Goal: Information Seeking & Learning: Learn about a topic

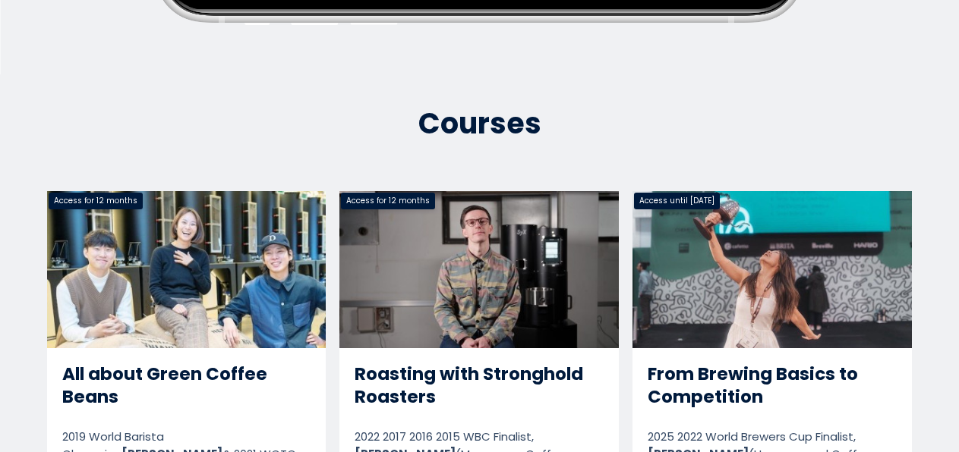
scroll to position [647, 0]
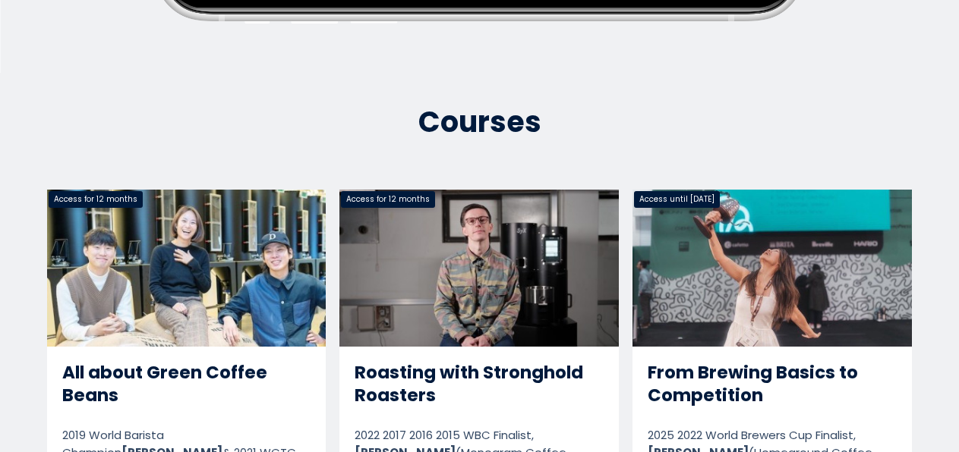
click at [736, 254] on link "From Brewing Basics to Competition" at bounding box center [771, 393] width 279 height 407
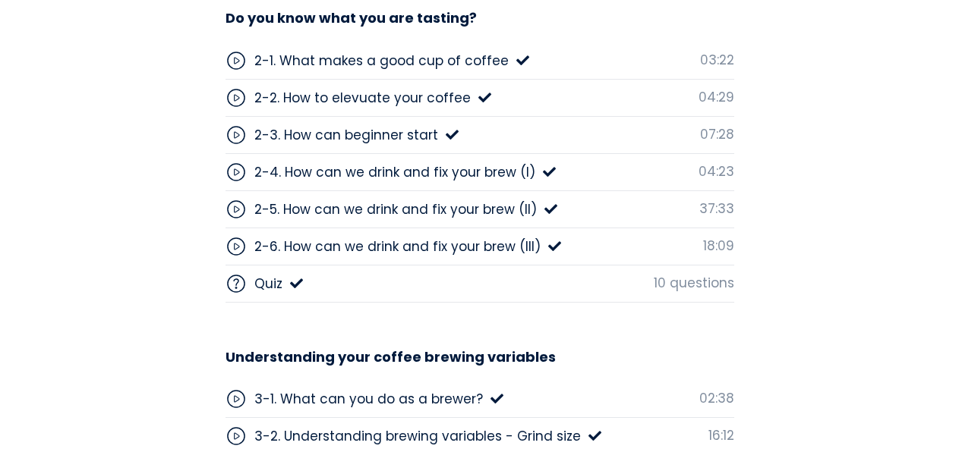
scroll to position [4015, 0]
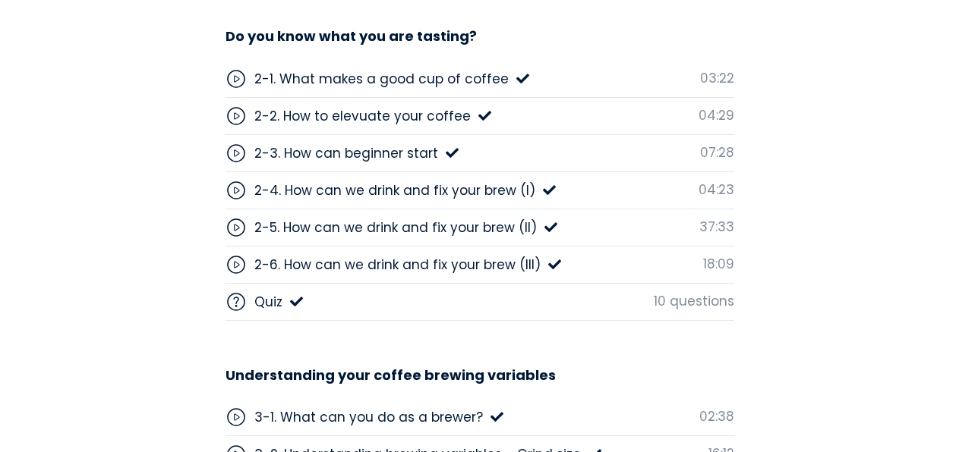
click at [454, 228] on div "2-5. How can we drink and fix your brew (II)" at bounding box center [395, 228] width 282 height 20
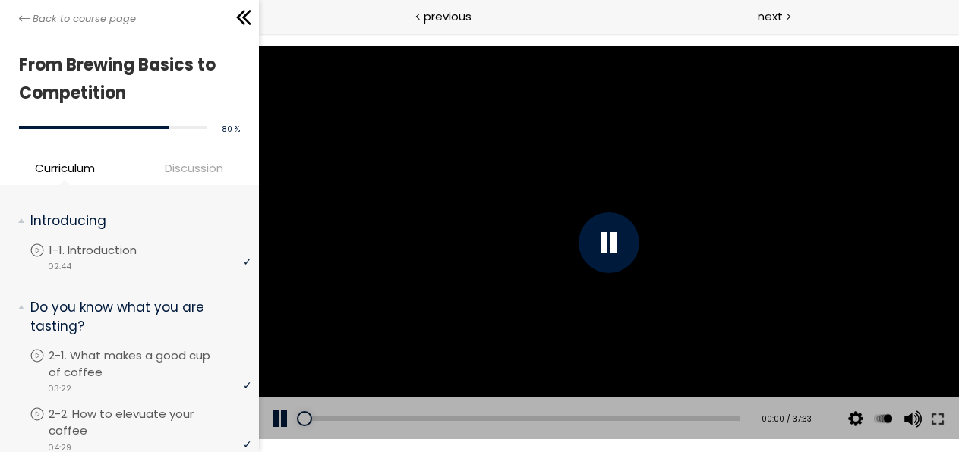
click at [607, 257] on div at bounding box center [609, 243] width 61 height 61
click at [502, 127] on div at bounding box center [609, 243] width 700 height 394
click at [623, 237] on div at bounding box center [609, 243] width 61 height 61
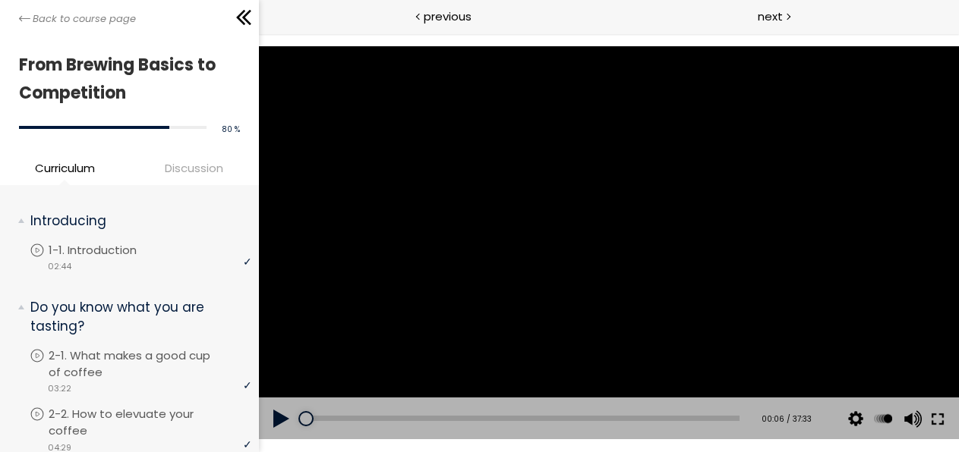
click at [935, 423] on button at bounding box center [937, 419] width 27 height 43
click at [456, 129] on div at bounding box center [609, 243] width 700 height 394
click at [614, 250] on div at bounding box center [609, 243] width 61 height 61
click at [468, 126] on div at bounding box center [609, 243] width 700 height 394
click at [281, 420] on button at bounding box center [282, 419] width 46 height 43
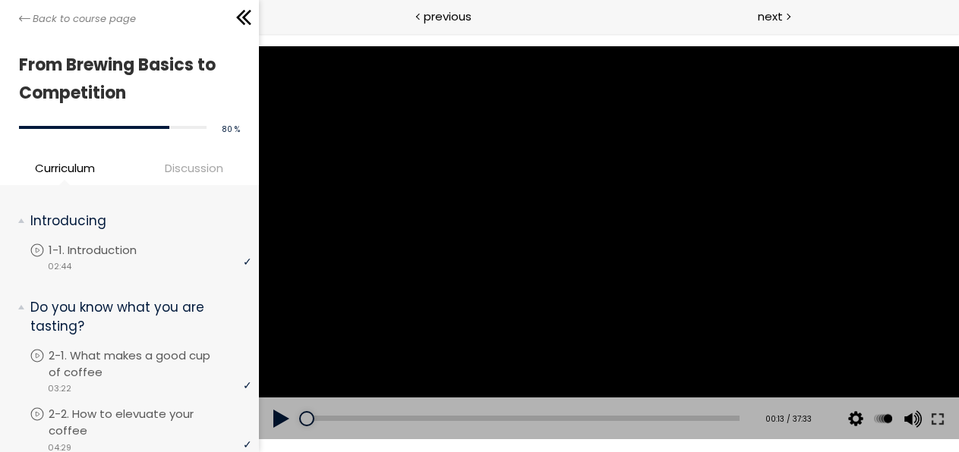
click at [278, 421] on button at bounding box center [282, 419] width 46 height 43
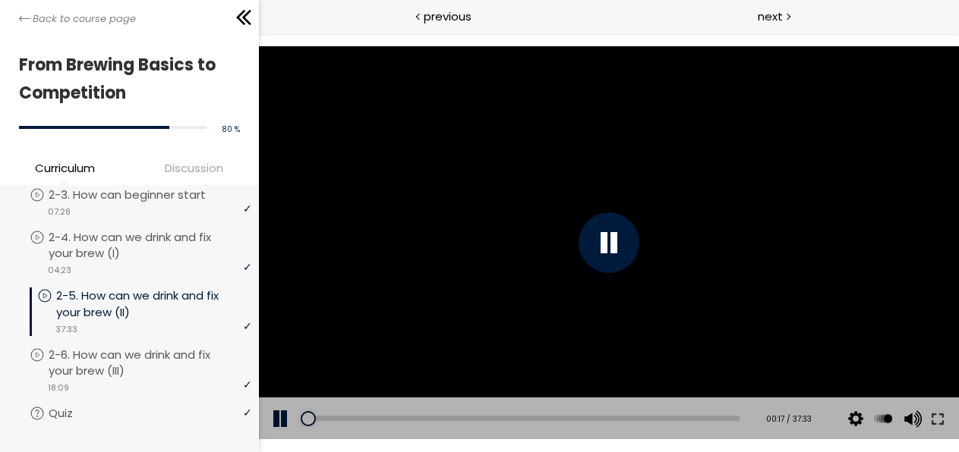
scroll to position [285, 0]
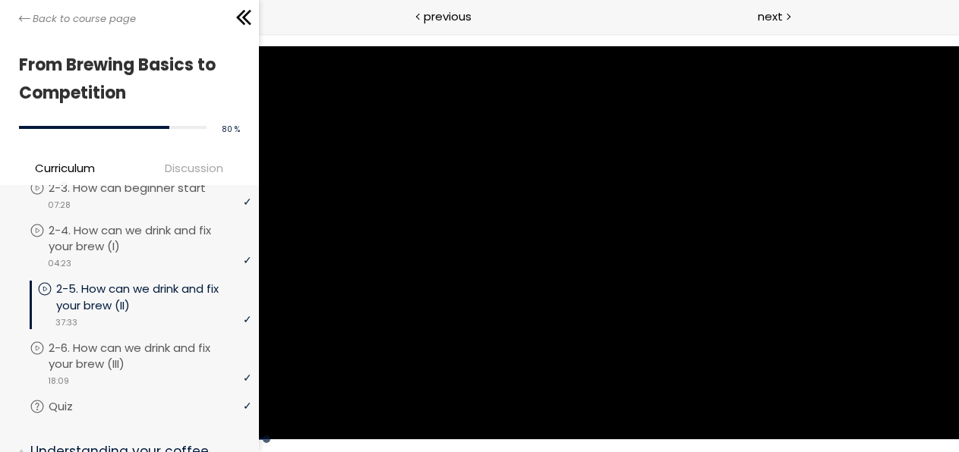
click at [218, 166] on span "Discussion" at bounding box center [195, 167] width 122 height 17
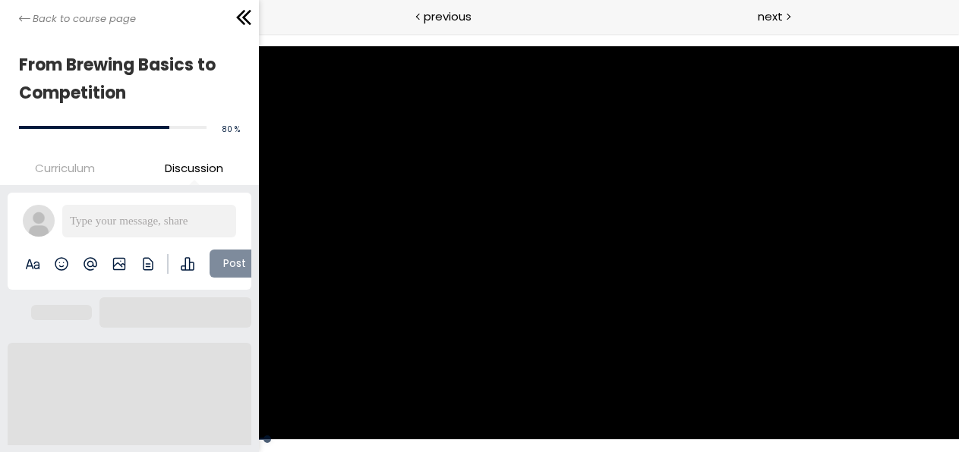
scroll to position [0, 0]
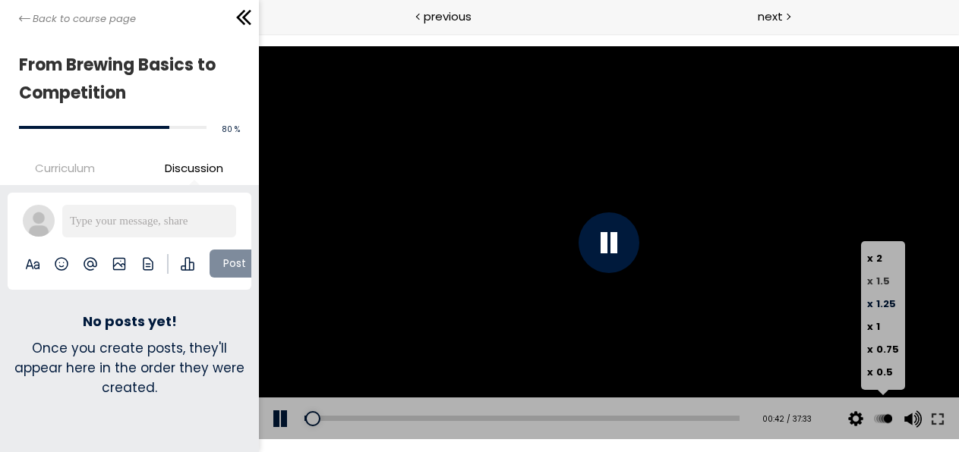
click at [875, 284] on span "x 1.5" at bounding box center [878, 281] width 23 height 14
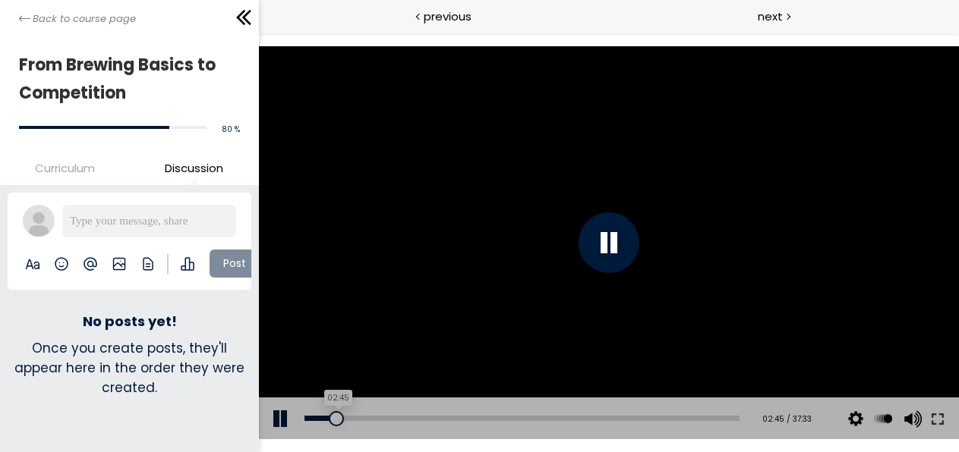
click at [336, 418] on div "02:45" at bounding box center [521, 418] width 435 height 5
click at [87, 166] on span "Curriculum" at bounding box center [65, 167] width 60 height 17
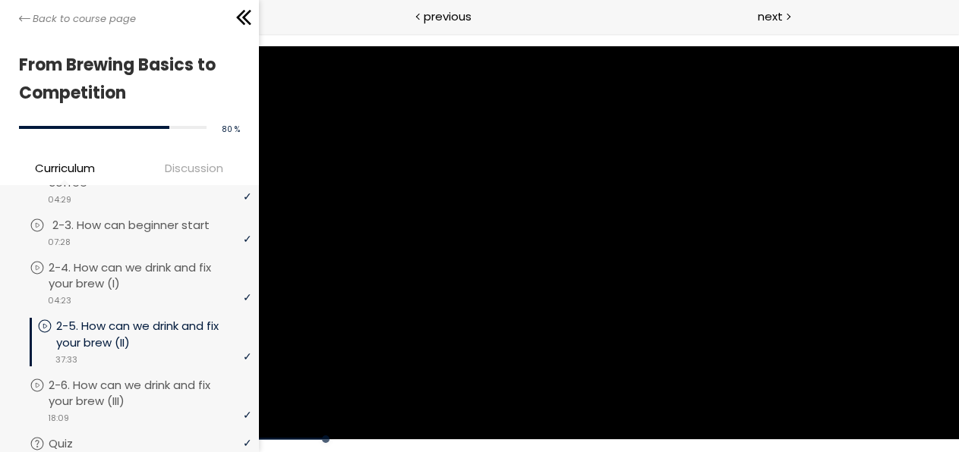
scroll to position [335, 0]
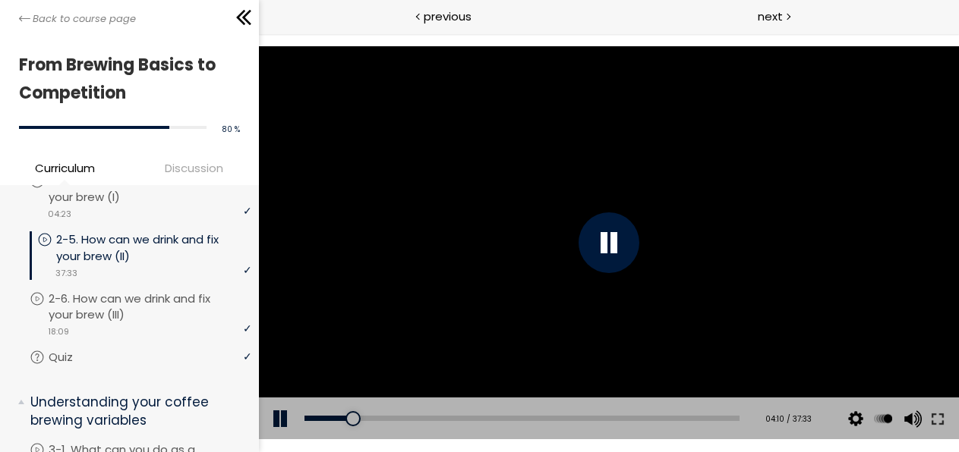
click at [284, 417] on button at bounding box center [282, 419] width 46 height 43
click at [277, 421] on button at bounding box center [282, 419] width 46 height 43
click at [278, 421] on button at bounding box center [282, 419] width 46 height 43
click at [259, 398] on button at bounding box center [282, 419] width 46 height 43
click at [534, 267] on div at bounding box center [609, 243] width 700 height 394
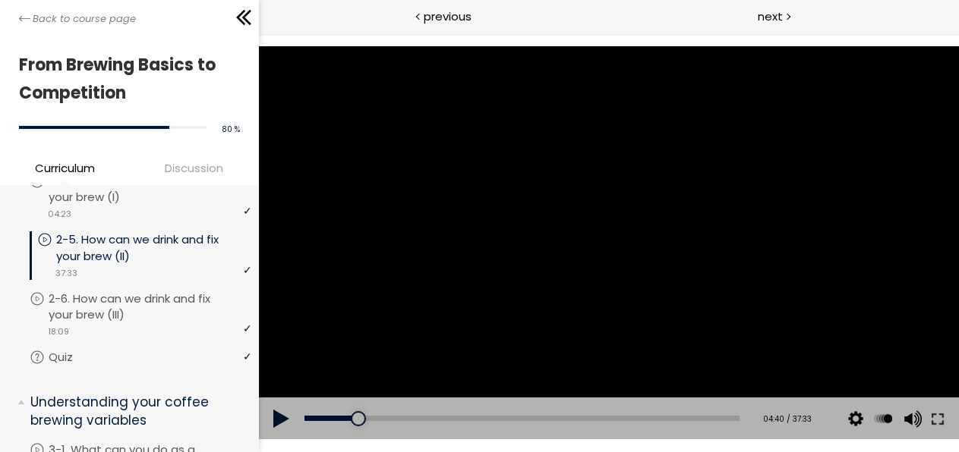
click at [616, 183] on div at bounding box center [609, 243] width 700 height 394
click at [352, 417] on div at bounding box center [359, 418] width 15 height 15
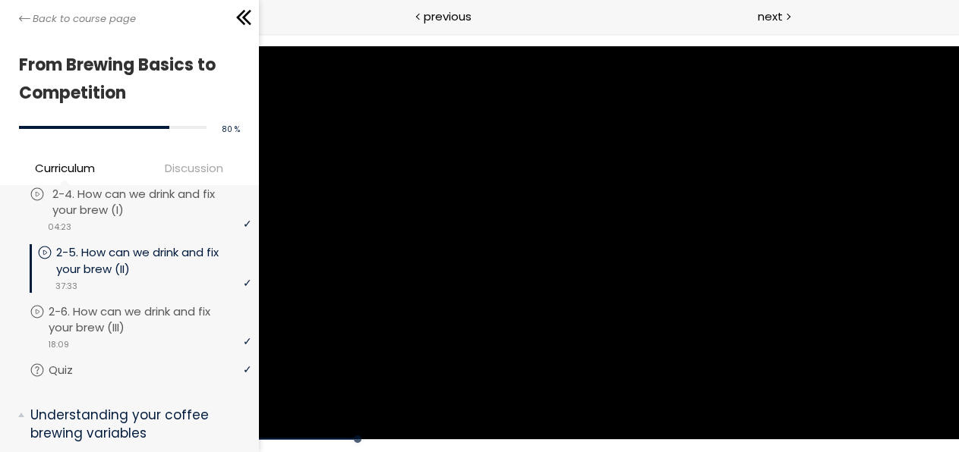
scroll to position [336, 0]
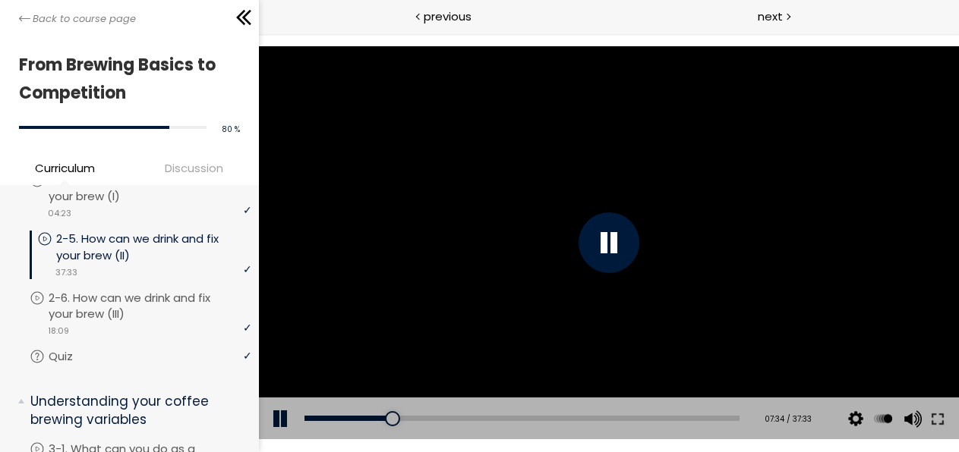
click at [740, 183] on div at bounding box center [609, 243] width 700 height 394
click at [517, 420] on div "18:50" at bounding box center [521, 418] width 435 height 5
click at [534, 420] on div "20:27" at bounding box center [521, 418] width 435 height 5
click at [777, 218] on div at bounding box center [609, 243] width 700 height 394
click at [702, 234] on div at bounding box center [609, 243] width 700 height 394
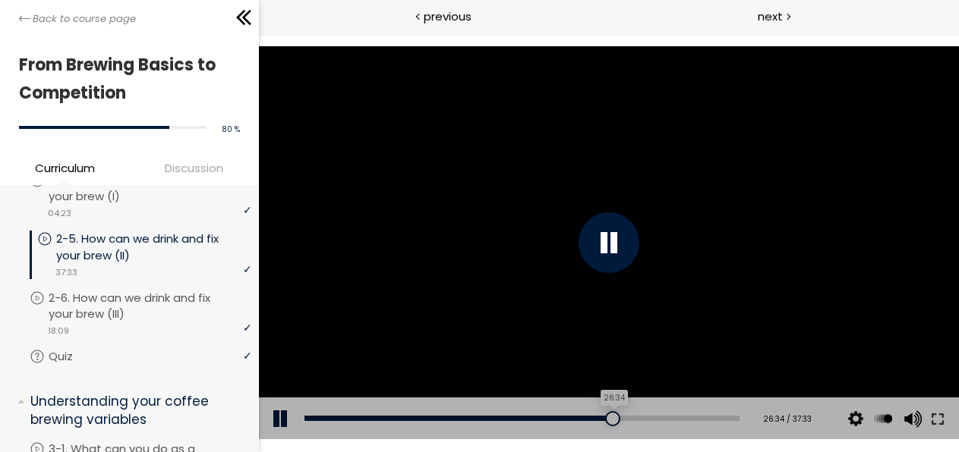
click at [604, 421] on div "26:34" at bounding box center [521, 418] width 435 height 5
click at [757, 275] on div at bounding box center [609, 243] width 700 height 394
click at [623, 419] on div "28:15" at bounding box center [521, 418] width 435 height 5
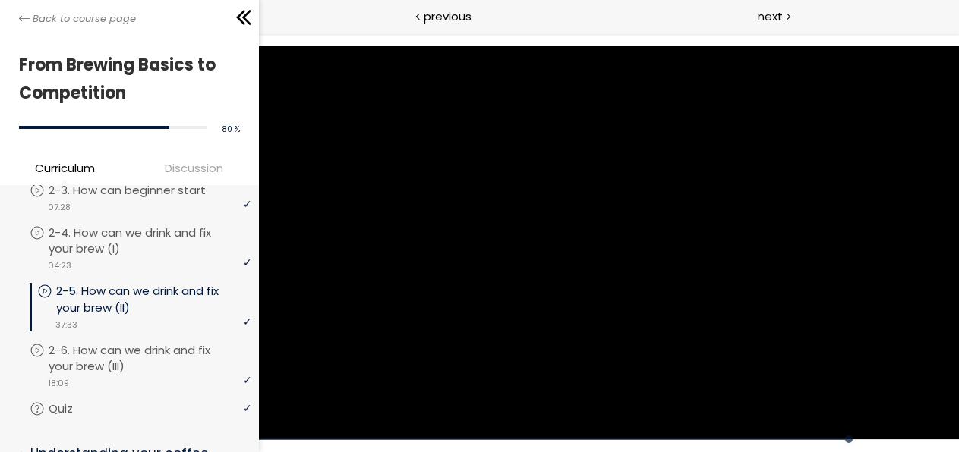
scroll to position [288, 0]
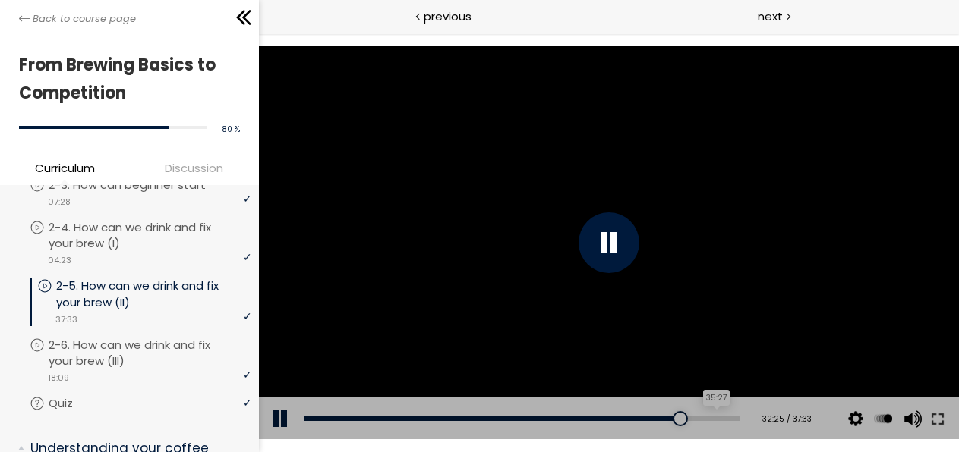
click at [704, 418] on div "35:27" at bounding box center [521, 418] width 435 height 5
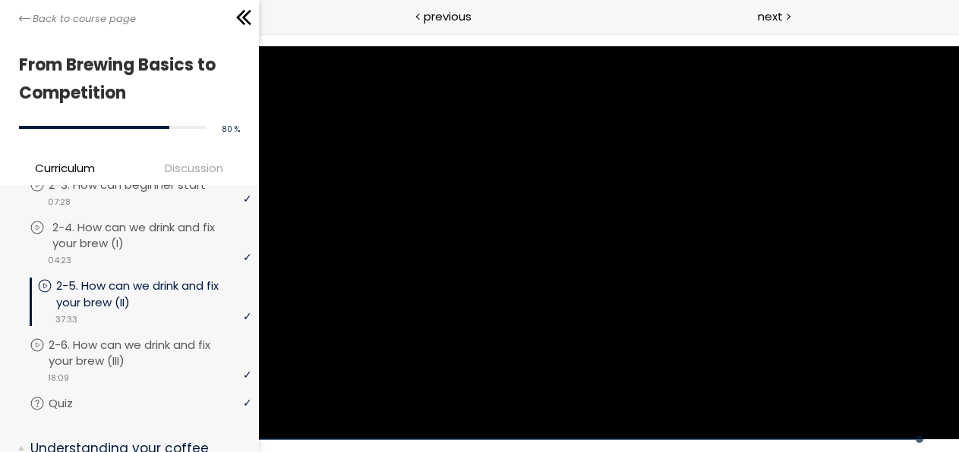
click at [147, 238] on p "2-4. How can we drink and fix your brew (I)" at bounding box center [153, 235] width 203 height 33
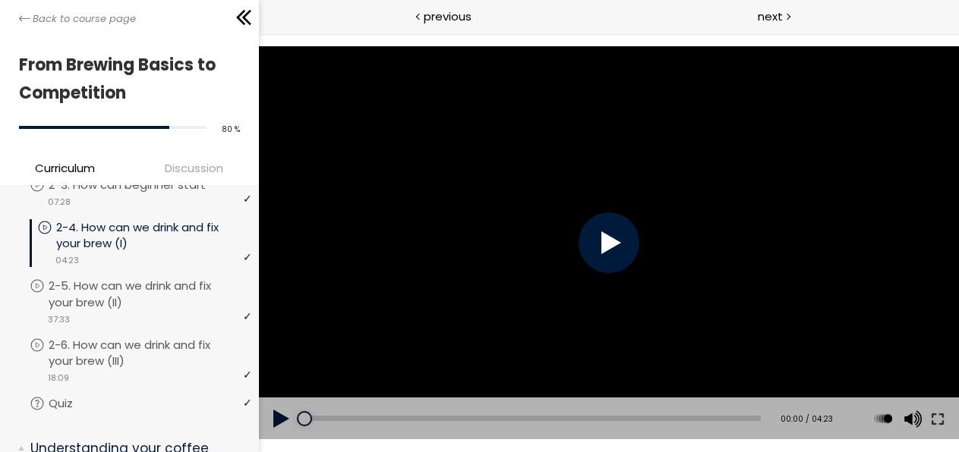
click at [613, 241] on div at bounding box center [609, 243] width 61 height 61
click at [366, 416] on div "00:36" at bounding box center [532, 418] width 456 height 5
click at [468, 418] on div "01:36" at bounding box center [532, 418] width 456 height 5
click at [626, 423] on div "Add chapter 03:08" at bounding box center [532, 419] width 456 height 43
click at [626, 418] on div "03:08" at bounding box center [532, 418] width 456 height 5
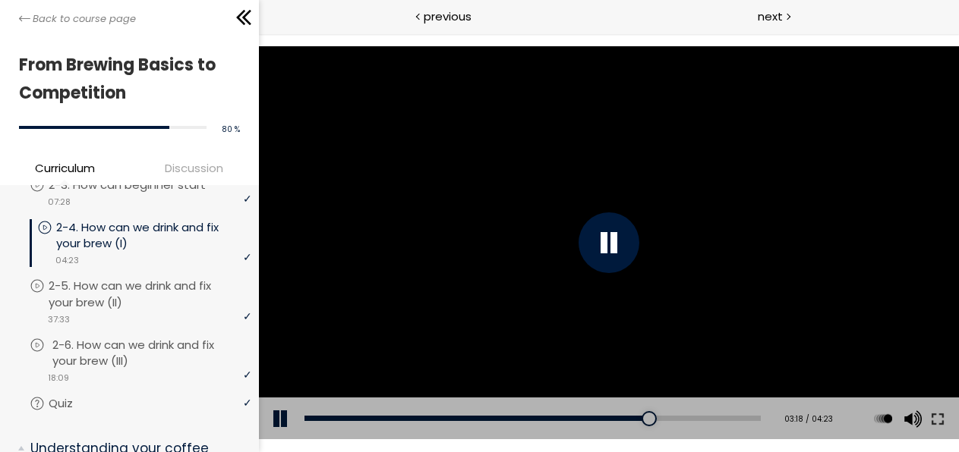
click at [143, 341] on p "2-6. How can we drink and fix your brew (III)" at bounding box center [153, 353] width 203 height 33
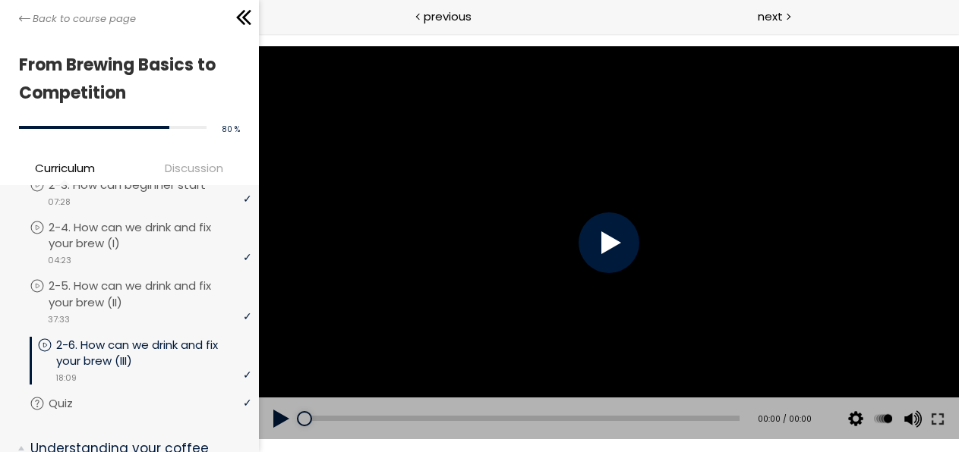
click at [638, 239] on div at bounding box center [609, 243] width 61 height 61
click at [632, 421] on div "14:01" at bounding box center [521, 418] width 435 height 5
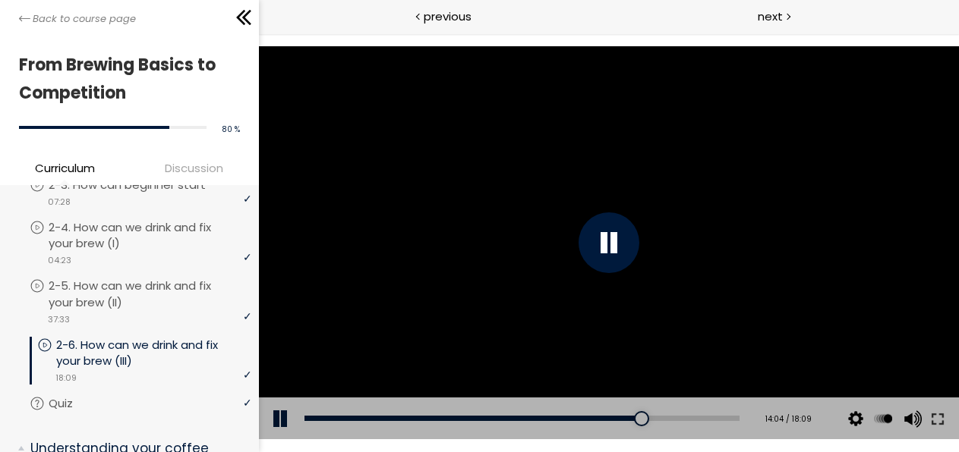
click at [570, 430] on div "Add chapter 12:41" at bounding box center [521, 419] width 435 height 43
click at [527, 417] on div "09:31" at bounding box center [521, 418] width 435 height 5
click at [766, 166] on div at bounding box center [609, 243] width 700 height 394
click at [657, 202] on div at bounding box center [609, 243] width 700 height 394
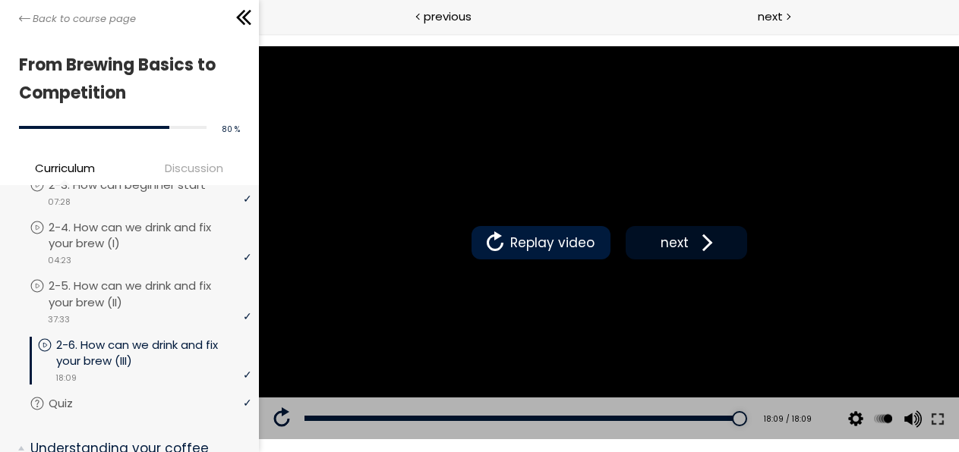
click at [681, 245] on span "next" at bounding box center [675, 243] width 36 height 20
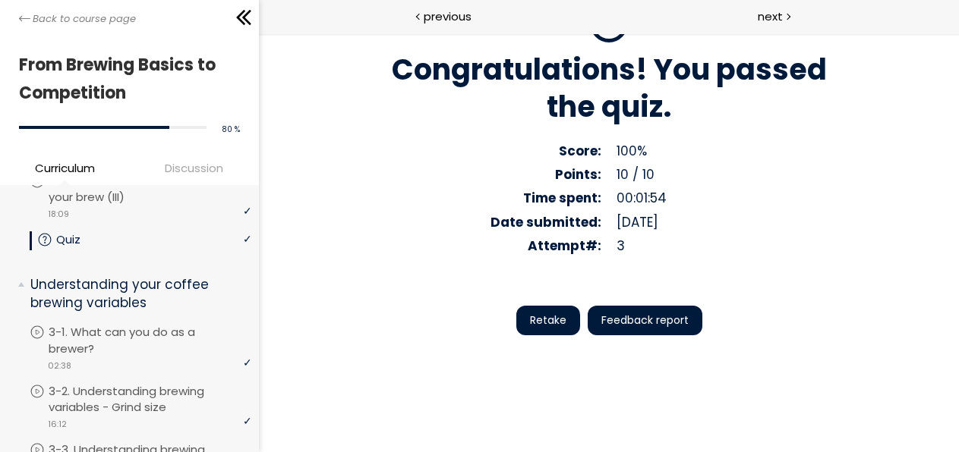
scroll to position [453, 0]
click at [167, 339] on p "3-1. What can you do as a brewer?" at bounding box center [153, 339] width 203 height 33
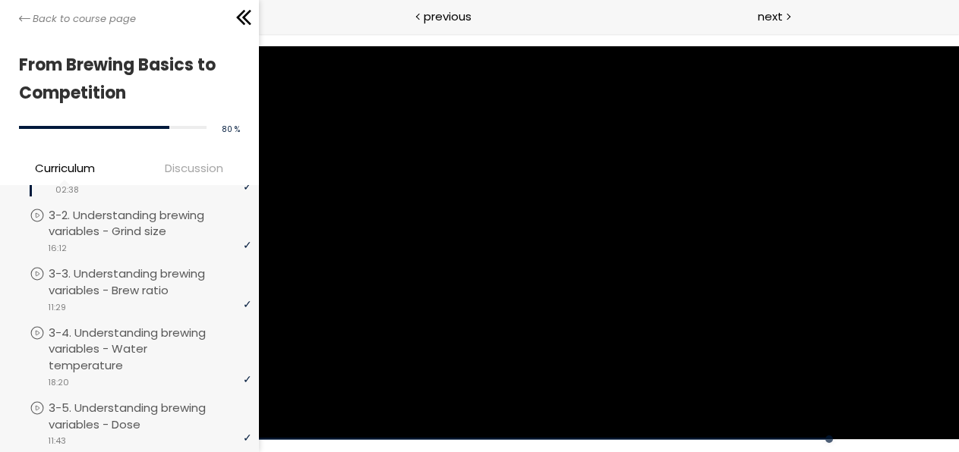
scroll to position [622, 0]
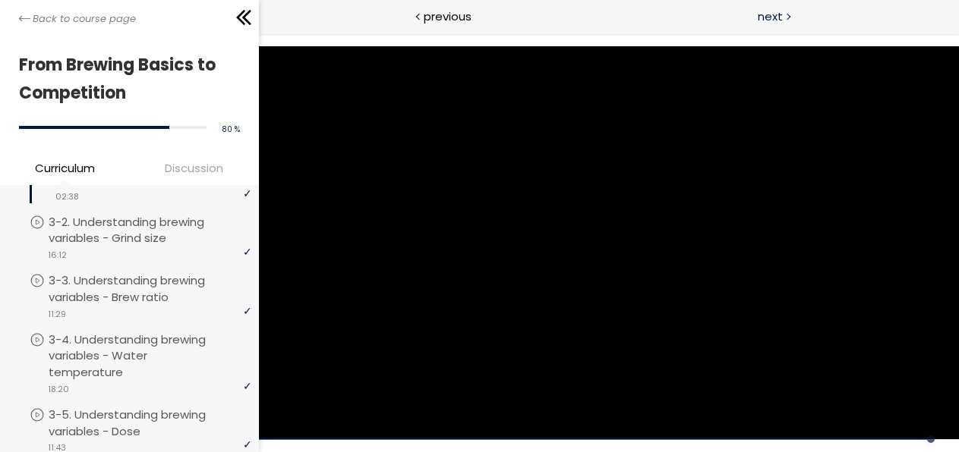
click at [781, 20] on span "next" at bounding box center [770, 16] width 25 height 17
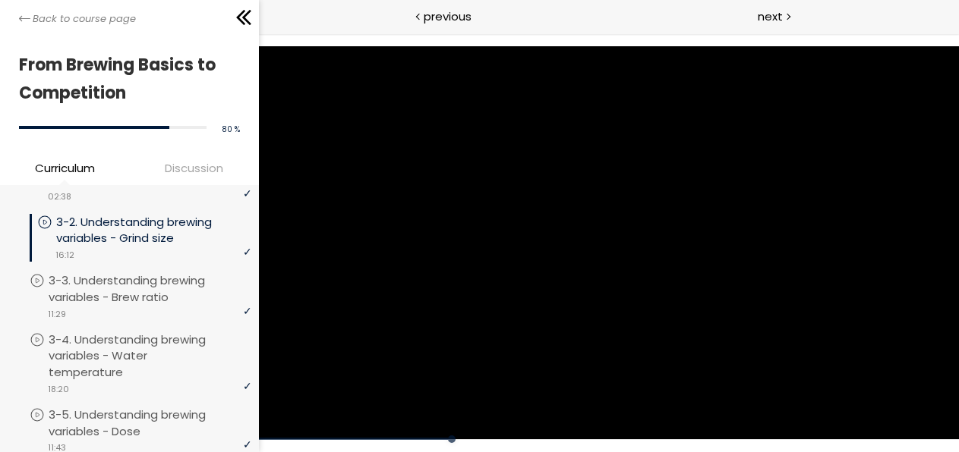
click at [815, 229] on div at bounding box center [609, 243] width 700 height 394
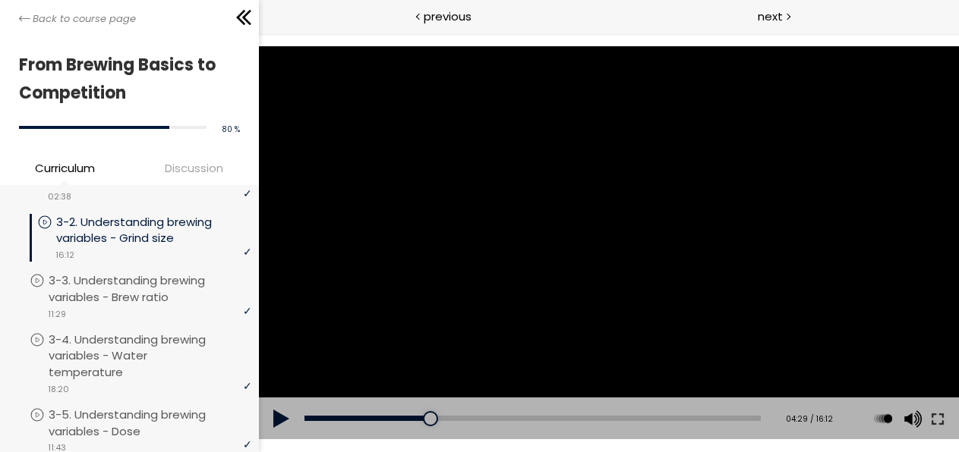
click at [569, 241] on div at bounding box center [609, 243] width 700 height 394
click at [749, 173] on div at bounding box center [609, 243] width 700 height 394
click at [652, 228] on div at bounding box center [609, 243] width 700 height 394
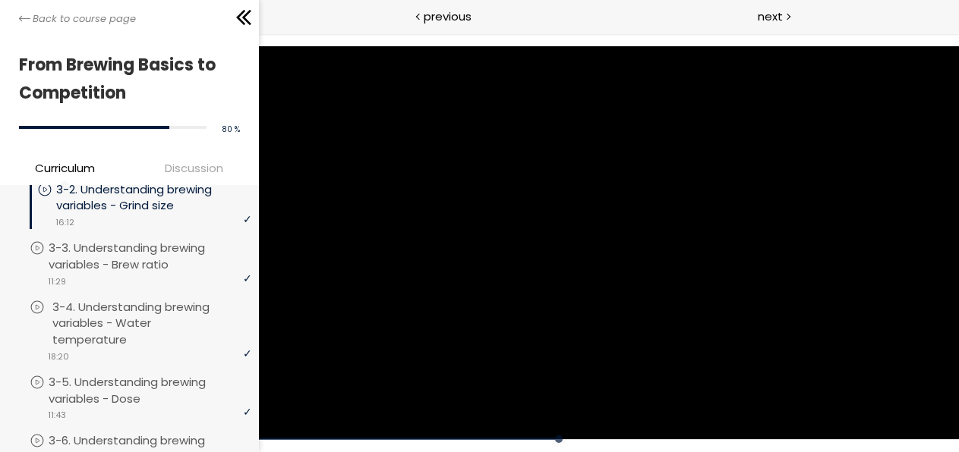
scroll to position [654, 0]
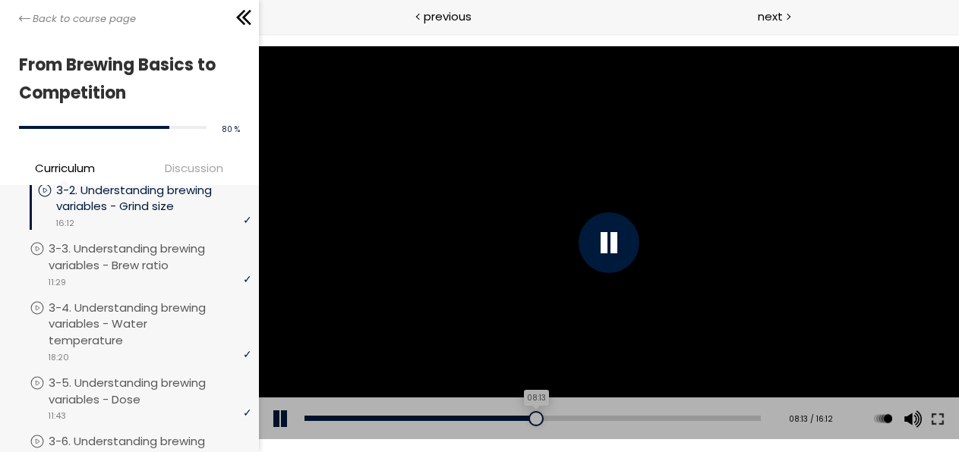
click at [532, 417] on div "08:13" at bounding box center [532, 418] width 456 height 5
click at [644, 421] on div "12:14" at bounding box center [532, 418] width 456 height 5
click at [664, 419] on div "13:00" at bounding box center [532, 418] width 456 height 5
click at [688, 419] on div "13:49" at bounding box center [532, 418] width 456 height 5
click at [696, 419] on div "14:09" at bounding box center [532, 418] width 456 height 5
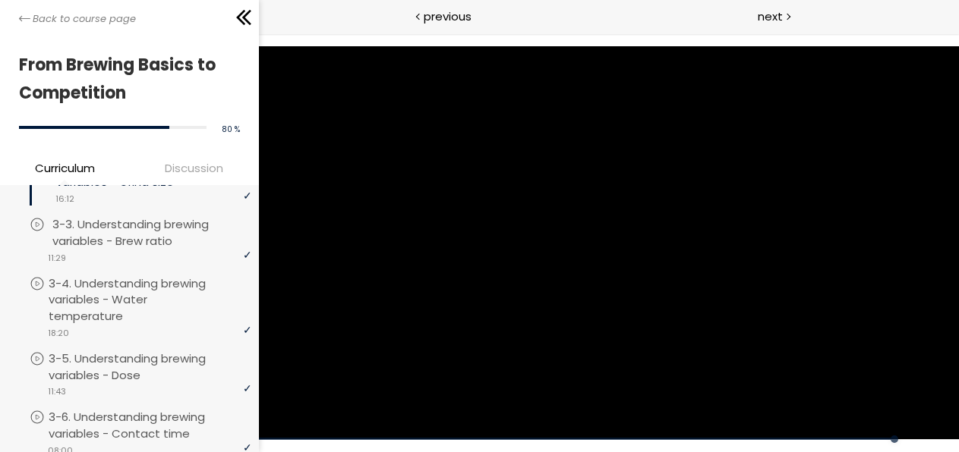
scroll to position [673, 0]
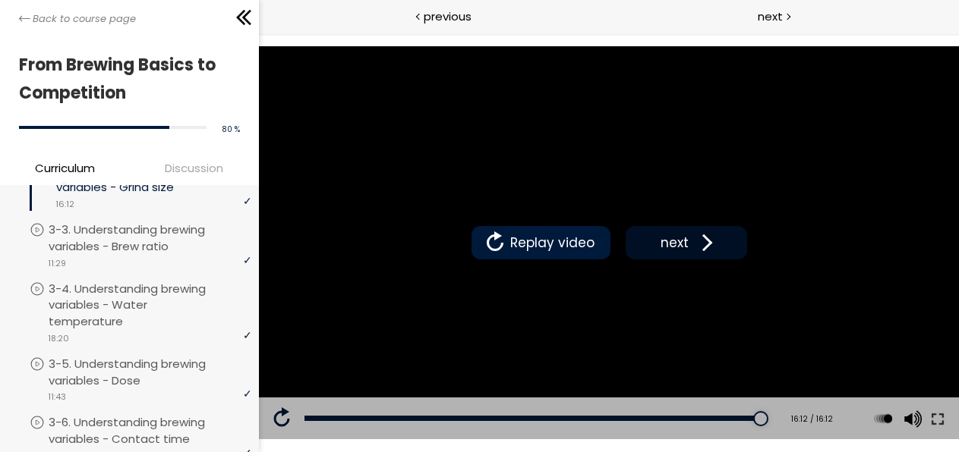
click at [674, 239] on span "next" at bounding box center [675, 243] width 36 height 20
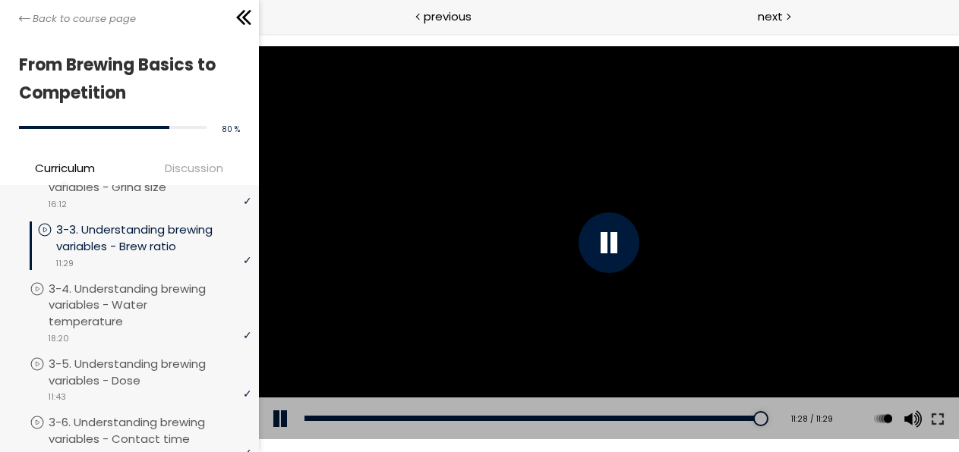
click at [143, 242] on p "3-3. Understanding brewing variables - Brew ratio" at bounding box center [153, 238] width 195 height 33
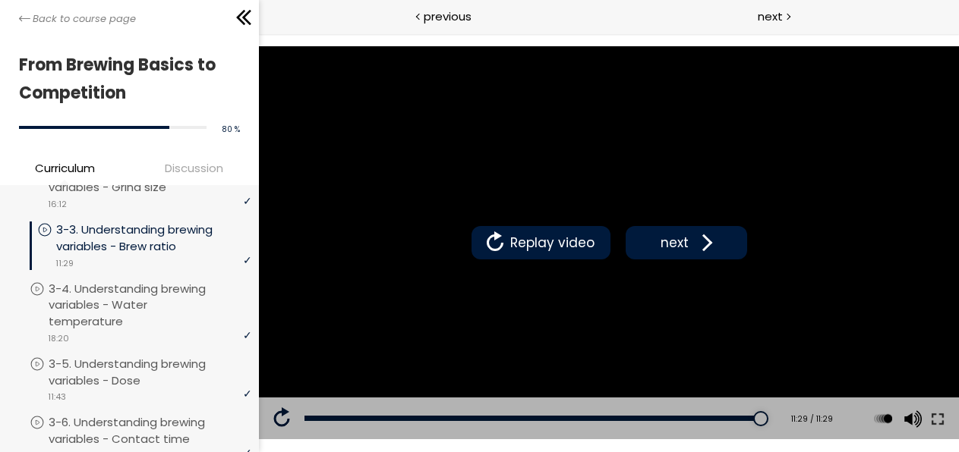
click at [150, 243] on p "3-3. Understanding brewing variables - Brew ratio" at bounding box center [153, 238] width 195 height 33
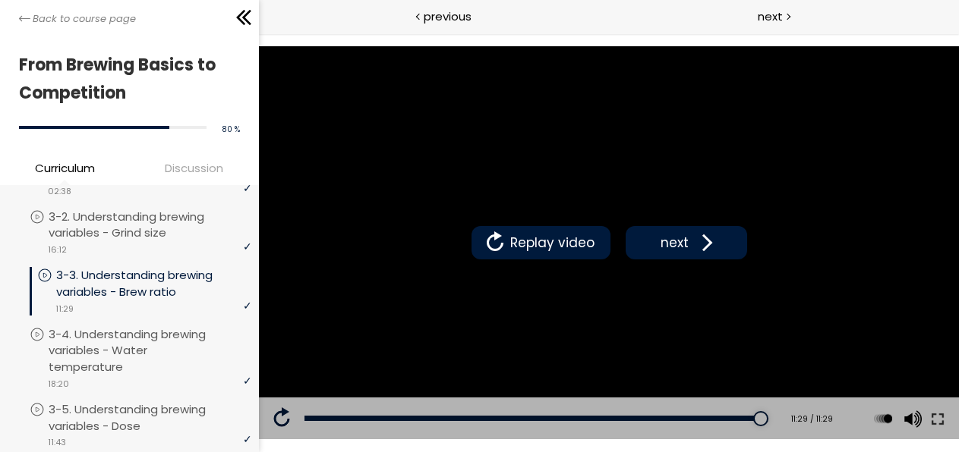
scroll to position [625, 0]
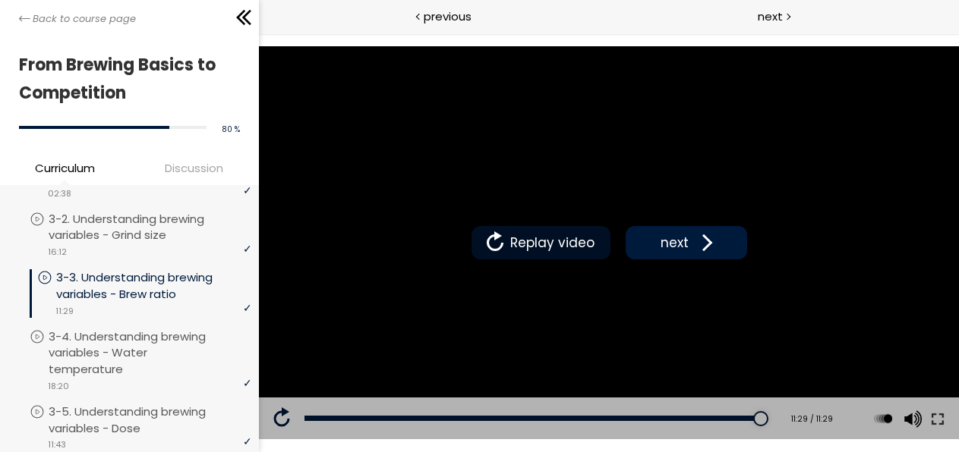
click at [588, 244] on span "Replay video" at bounding box center [552, 243] width 92 height 20
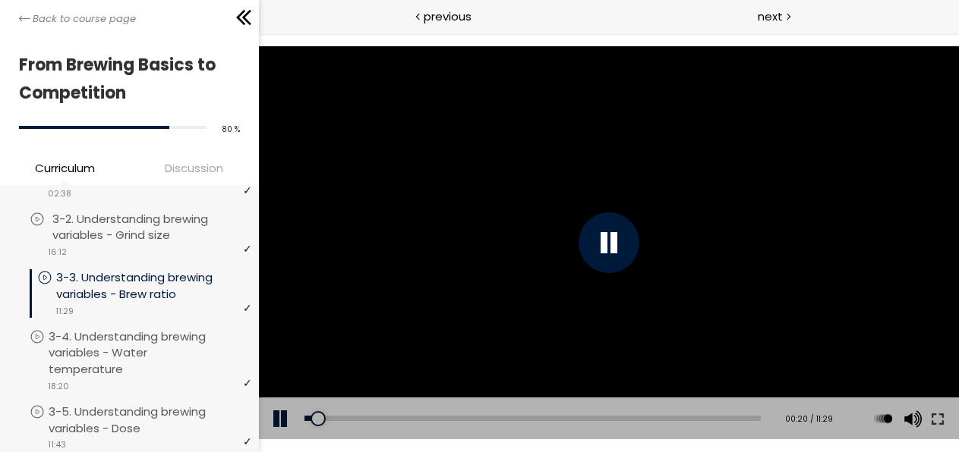
click at [162, 231] on p "3-2. Understanding brewing variables - Grind size" at bounding box center [153, 227] width 203 height 33
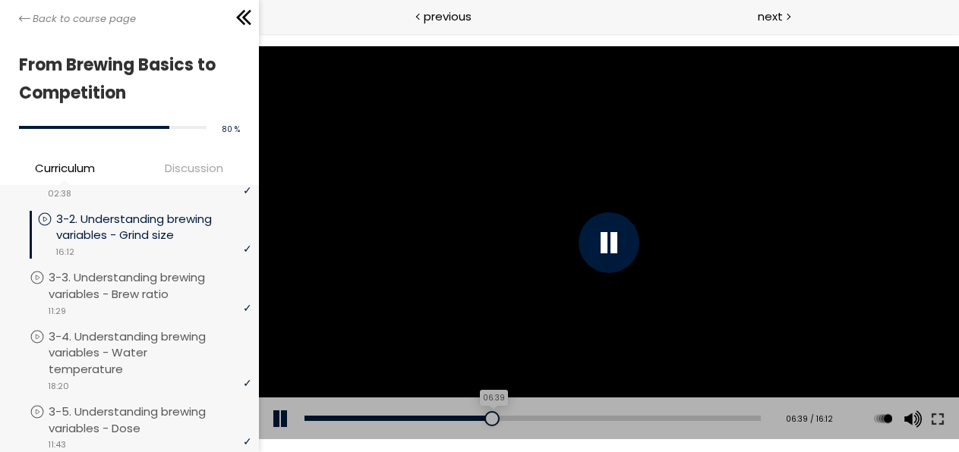
click at [489, 416] on div "06:39" at bounding box center [532, 418] width 456 height 5
click at [403, 420] on div "03:20" at bounding box center [532, 418] width 456 height 5
click at [161, 303] on p "3-3. Understanding brewing variables - Brew ratio" at bounding box center [153, 286] width 203 height 33
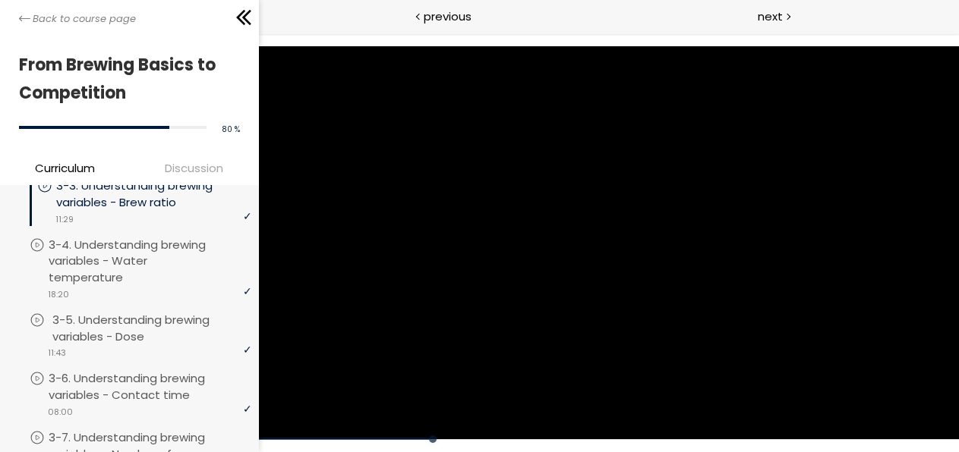
scroll to position [708, 0]
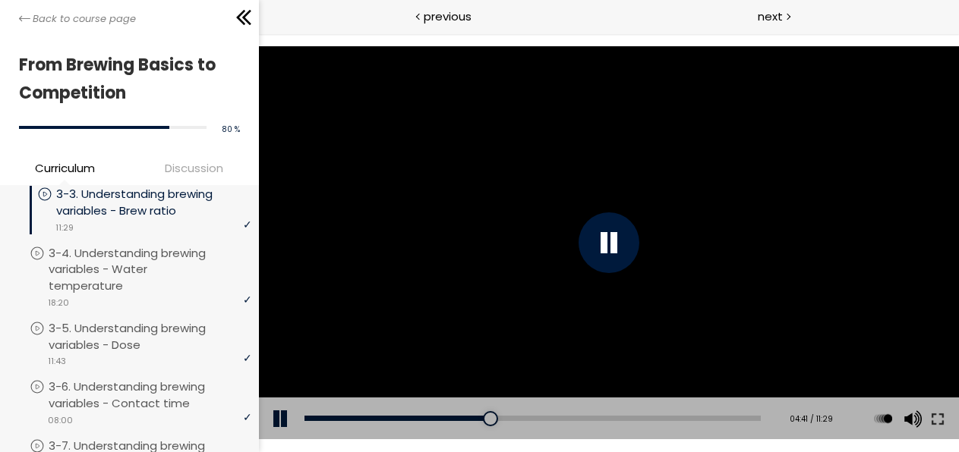
click at [736, 178] on div at bounding box center [609, 243] width 700 height 394
click at [598, 418] on div "07:30" at bounding box center [532, 418] width 456 height 5
click at [724, 301] on div at bounding box center [609, 243] width 700 height 394
click at [638, 418] on div "08:30" at bounding box center [532, 418] width 456 height 5
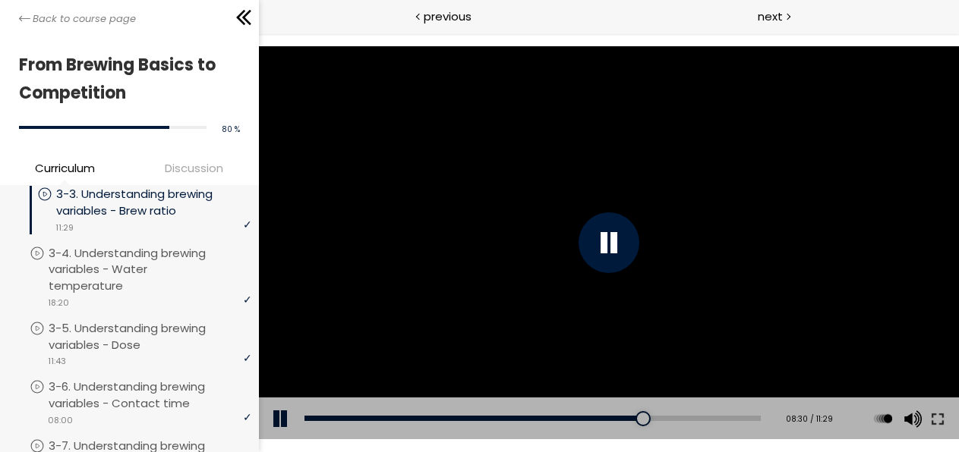
click at [794, 301] on div at bounding box center [609, 243] width 700 height 394
click at [688, 418] on div "09:47" at bounding box center [532, 418] width 456 height 5
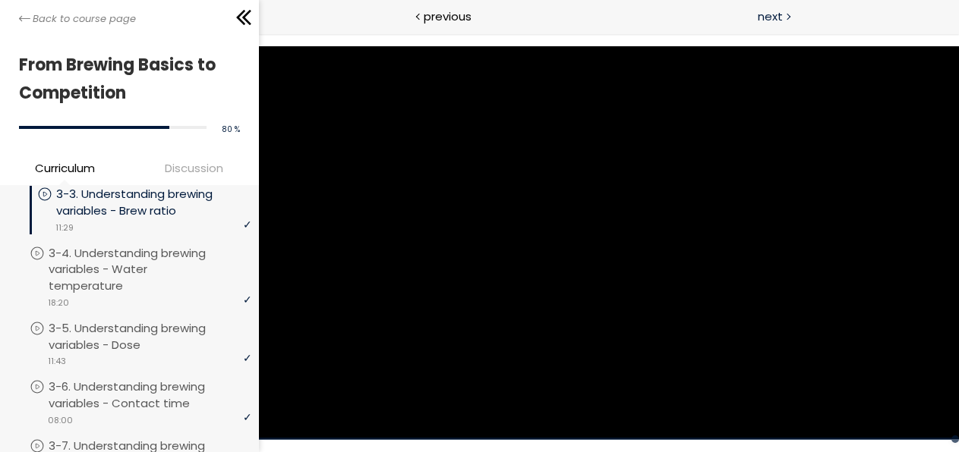
click at [766, 22] on span "next" at bounding box center [770, 16] width 25 height 17
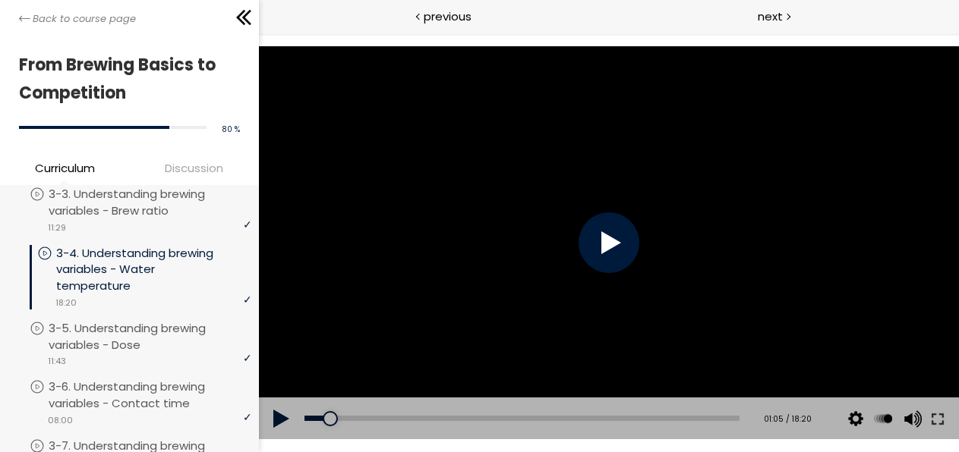
click at [596, 242] on div at bounding box center [609, 243] width 61 height 61
drag, startPoint x: 330, startPoint y: 423, endPoint x: 314, endPoint y: 424, distance: 16.8
click at [314, 424] on div at bounding box center [315, 418] width 15 height 15
click at [831, 197] on div at bounding box center [609, 243] width 700 height 394
